Goal: Task Accomplishment & Management: Manage account settings

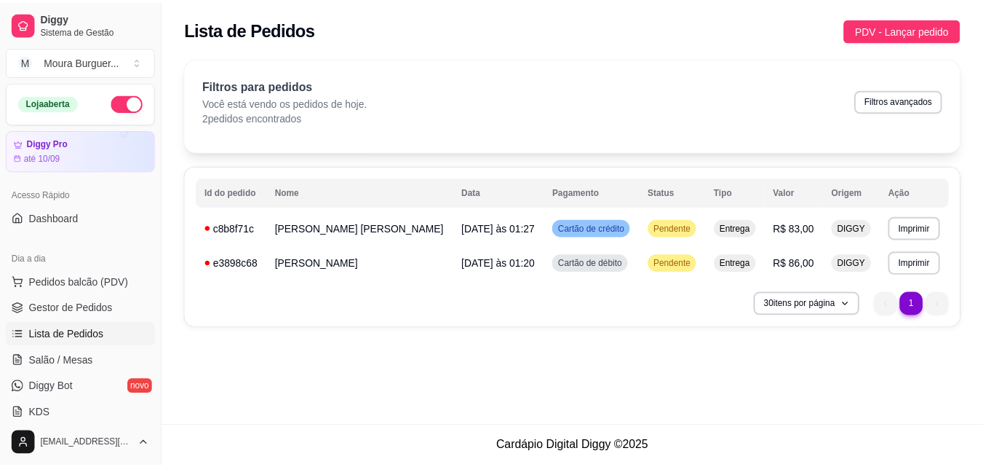
scroll to position [131, 0]
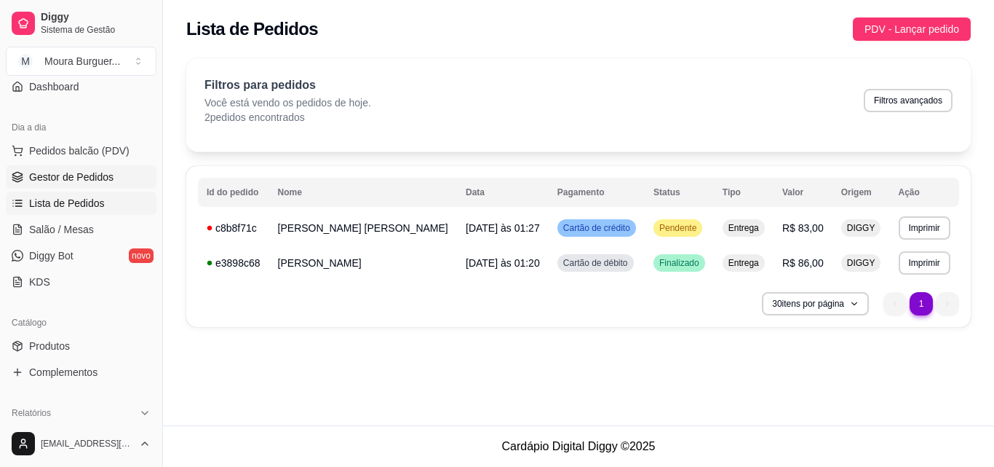
click at [86, 178] on span "Gestor de Pedidos" at bounding box center [71, 177] width 84 height 15
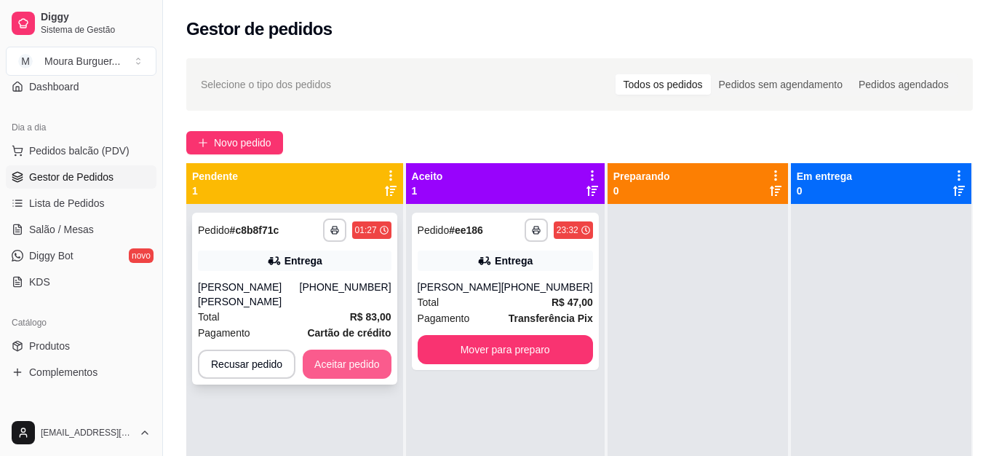
click at [341, 355] on button "Aceitar pedido" at bounding box center [347, 363] width 89 height 29
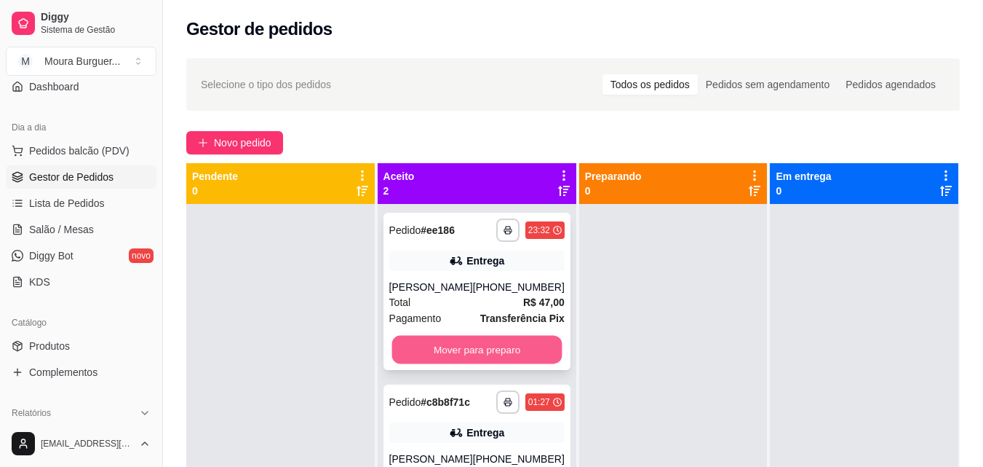
click at [480, 355] on button "Mover para preparo" at bounding box center [477, 350] width 170 height 28
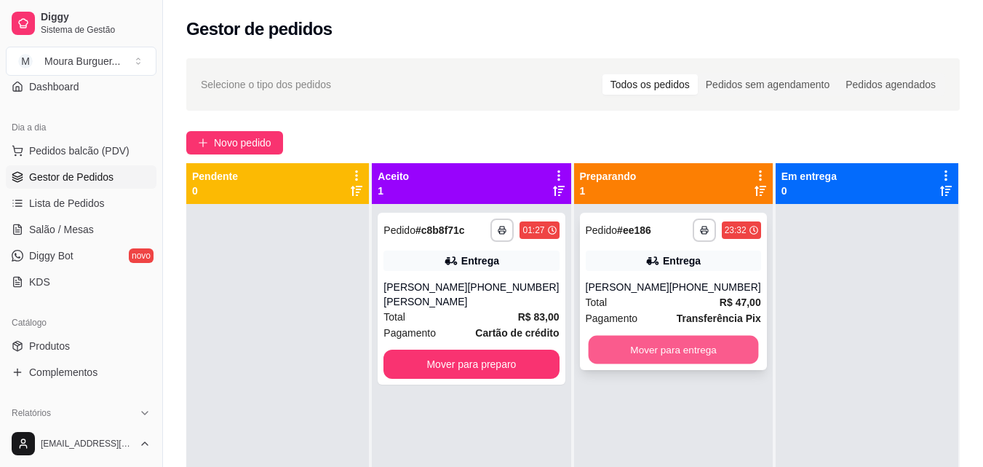
click at [622, 356] on button "Mover para entrega" at bounding box center [673, 350] width 170 height 28
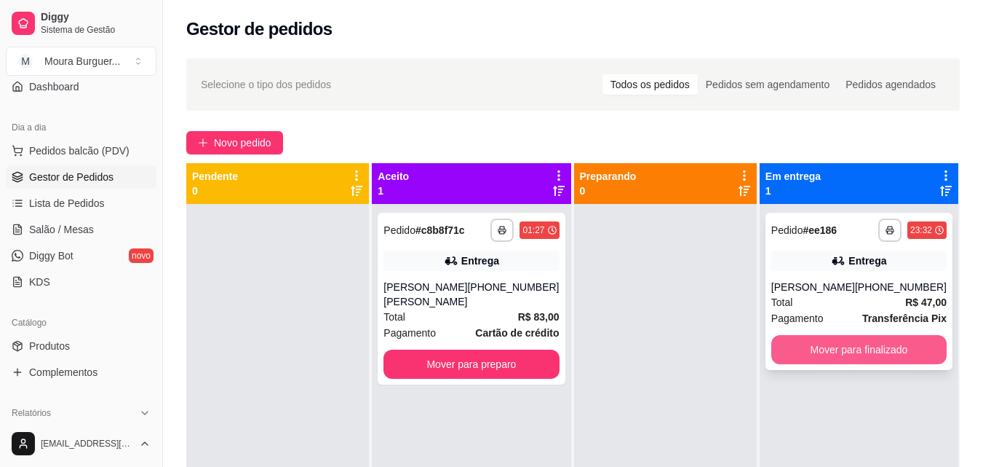
click at [847, 346] on button "Mover para finalizado" at bounding box center [859, 349] width 175 height 29
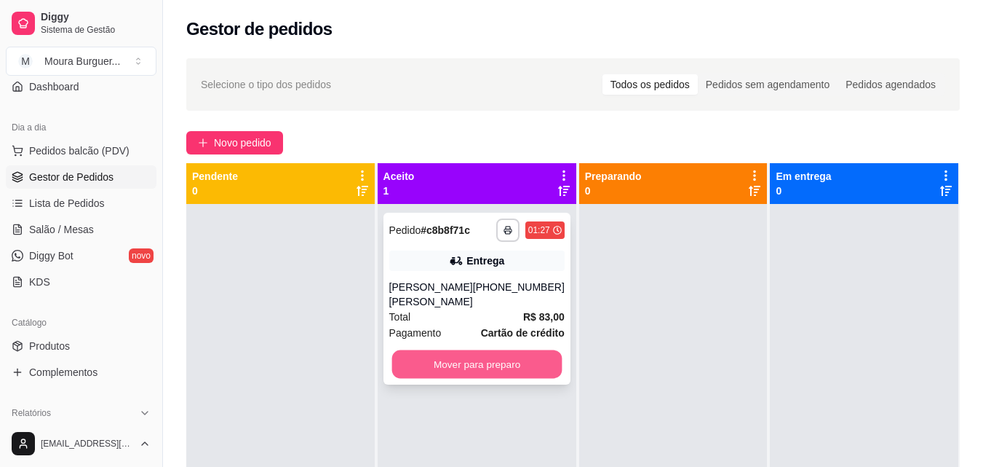
click at [520, 350] on button "Mover para preparo" at bounding box center [477, 364] width 170 height 28
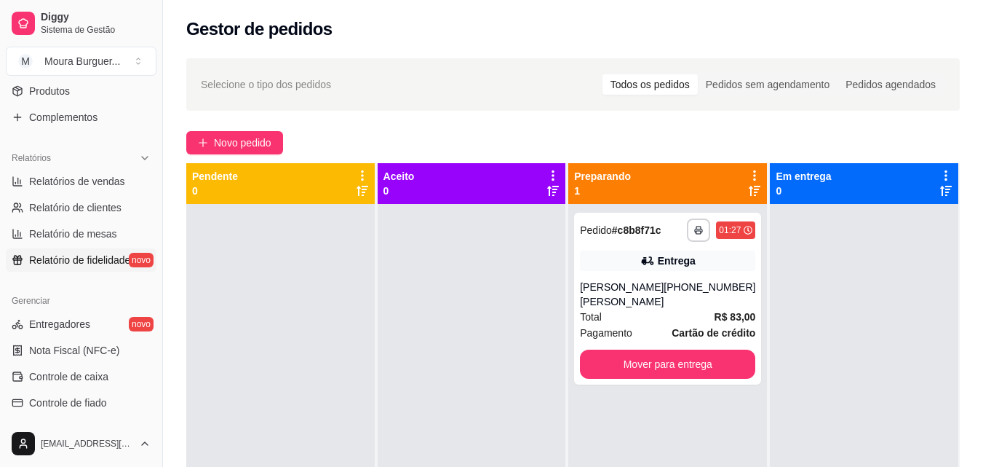
scroll to position [422, 0]
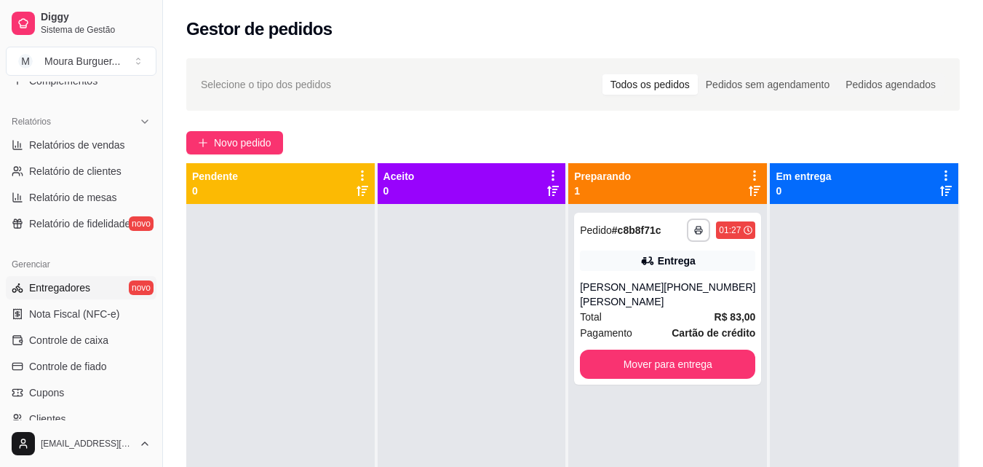
click at [73, 285] on span "Entregadores" at bounding box center [59, 287] width 61 height 15
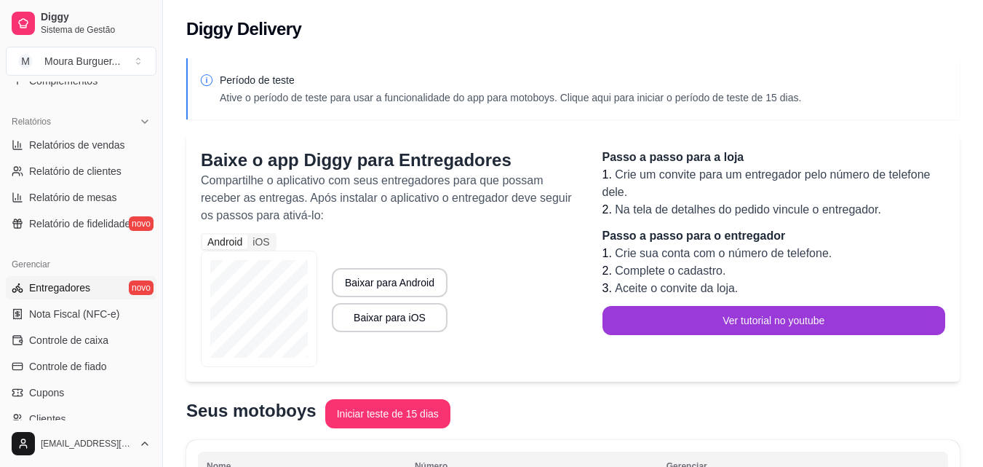
click at [770, 322] on button "Ver tutorial no youtube" at bounding box center [775, 320] width 344 height 29
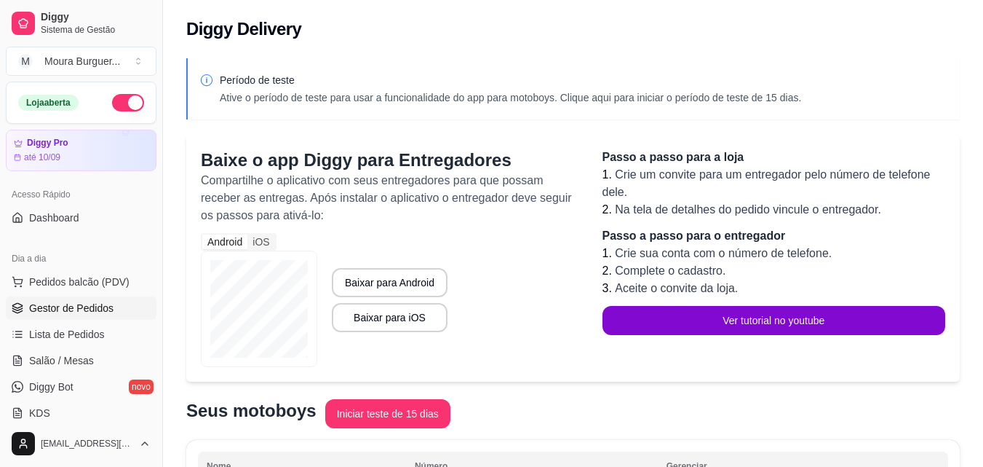
click at [82, 306] on span "Gestor de Pedidos" at bounding box center [71, 308] width 84 height 15
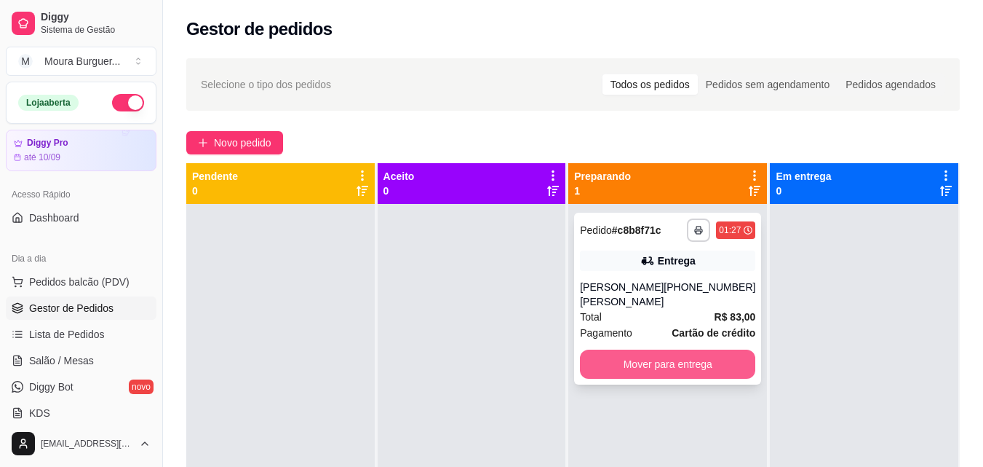
click at [660, 354] on button "Mover para entrega" at bounding box center [667, 363] width 175 height 29
